Goal: Transaction & Acquisition: Download file/media

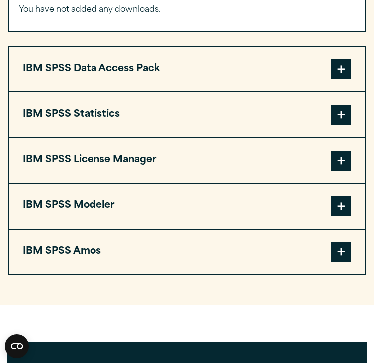
scroll to position [843, 0]
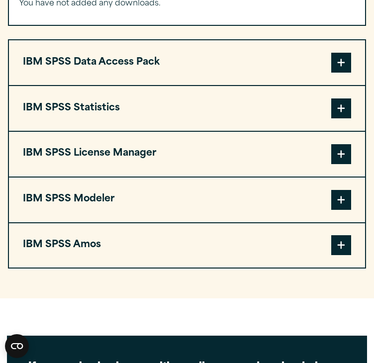
click at [204, 86] on button "IBM SPSS Statistics" at bounding box center [187, 108] width 356 height 45
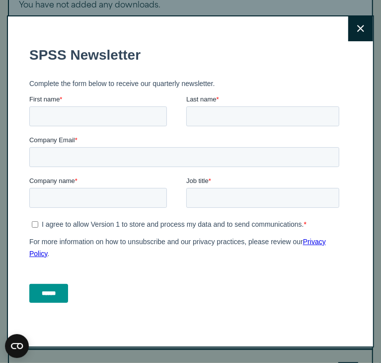
click at [357, 32] on button "Close" at bounding box center [360, 28] width 25 height 25
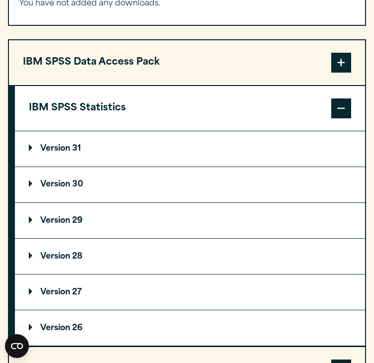
click at [70, 180] on p "Version 30" at bounding box center [56, 184] width 54 height 8
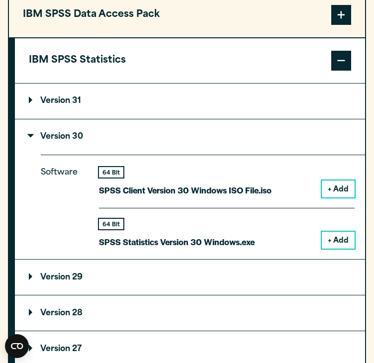
scroll to position [892, 0]
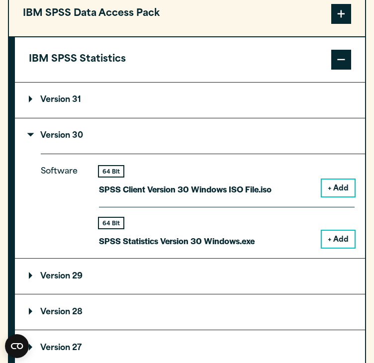
click at [334, 231] on button "+ Add" at bounding box center [338, 239] width 33 height 17
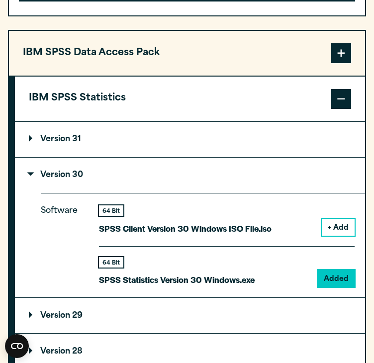
scroll to position [931, 0]
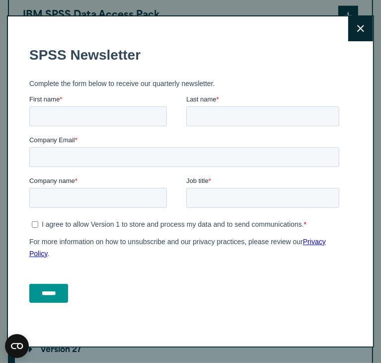
click at [357, 26] on icon at bounding box center [360, 28] width 7 height 7
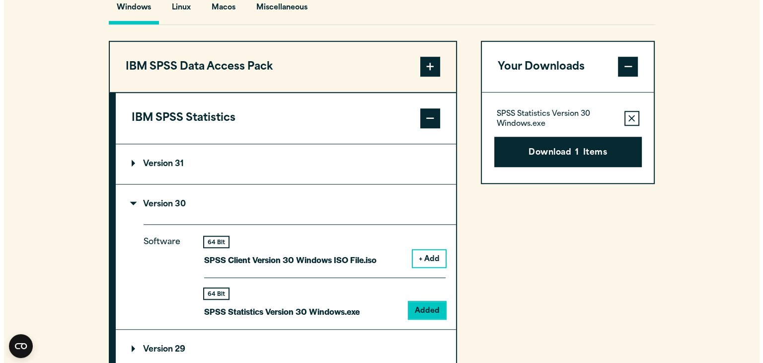
scroll to position [752, 0]
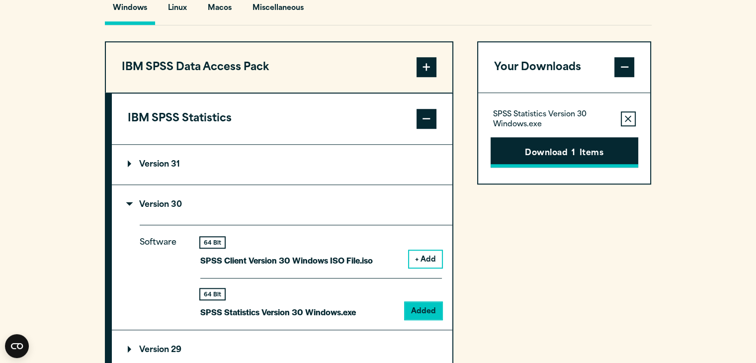
click at [373, 168] on button "Download 1 Items" at bounding box center [565, 152] width 148 height 31
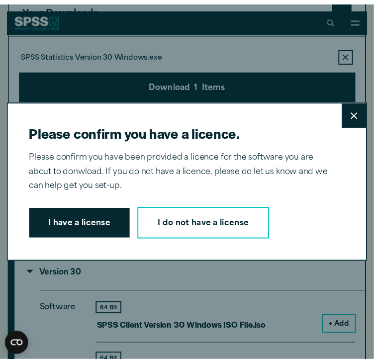
scroll to position [747, 0]
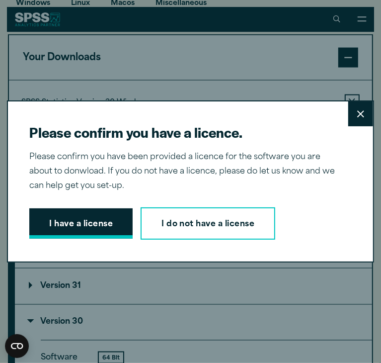
click at [42, 222] on button "I have a license" at bounding box center [80, 223] width 103 height 31
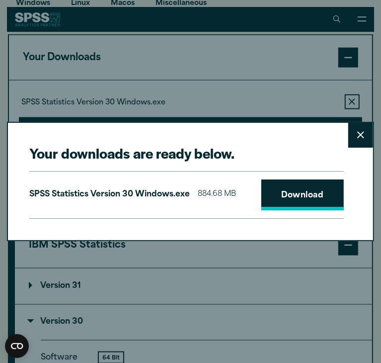
click at [289, 189] on link "Download" at bounding box center [302, 194] width 83 height 31
drag, startPoint x: 48, startPoint y: 24, endPoint x: 93, endPoint y: 30, distance: 45.6
click at [65, 24] on div "Your downloads are ready below. Close SPSS Statistics Version 30 Windows.exe 88…" at bounding box center [190, 181] width 381 height 363
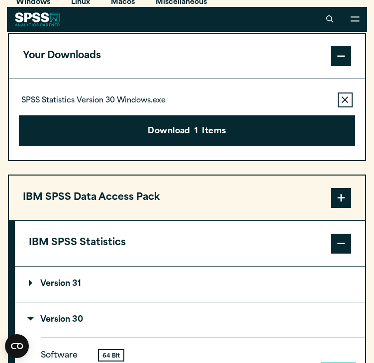
click at [22, 266] on summary "Version 31" at bounding box center [190, 283] width 350 height 35
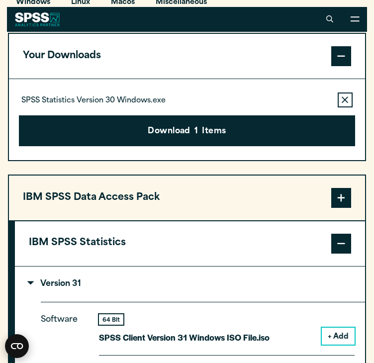
click at [28, 336] on icon "Open CMP widget" at bounding box center [17, 346] width 24 height 24
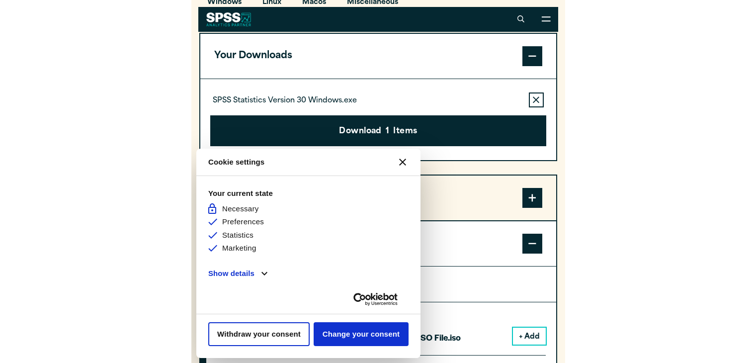
scroll to position [0, 0]
